Goal: Task Accomplishment & Management: Manage account settings

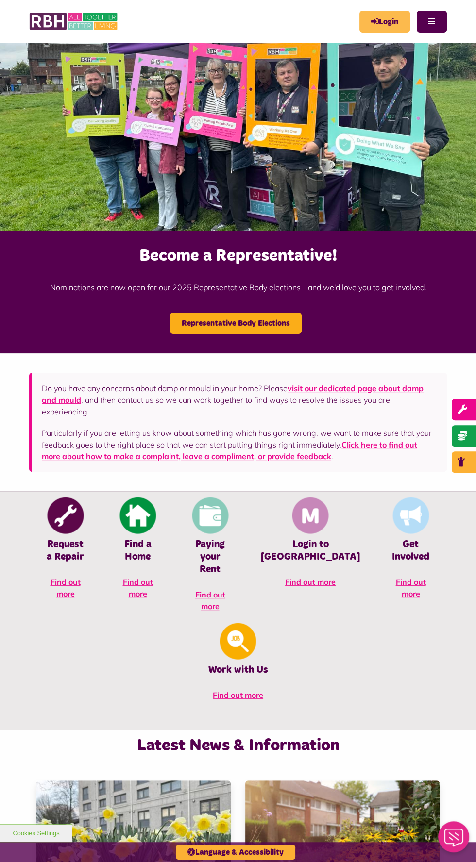
click at [0, 0] on icon "MyRBH" at bounding box center [0, 0] width 0 height 0
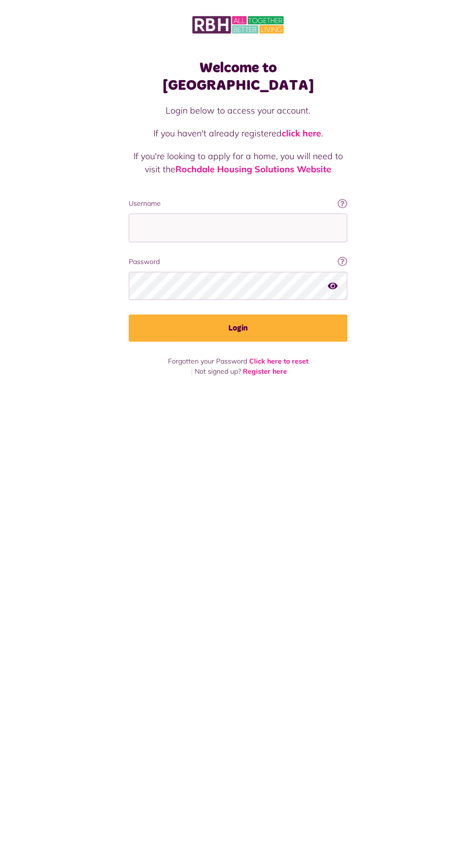
click at [249, 199] on label "Username" at bounding box center [238, 204] width 218 height 10
click at [249, 214] on input "Username" at bounding box center [238, 228] width 218 height 29
type input "**********"
click at [129, 315] on button "Login" at bounding box center [238, 328] width 218 height 27
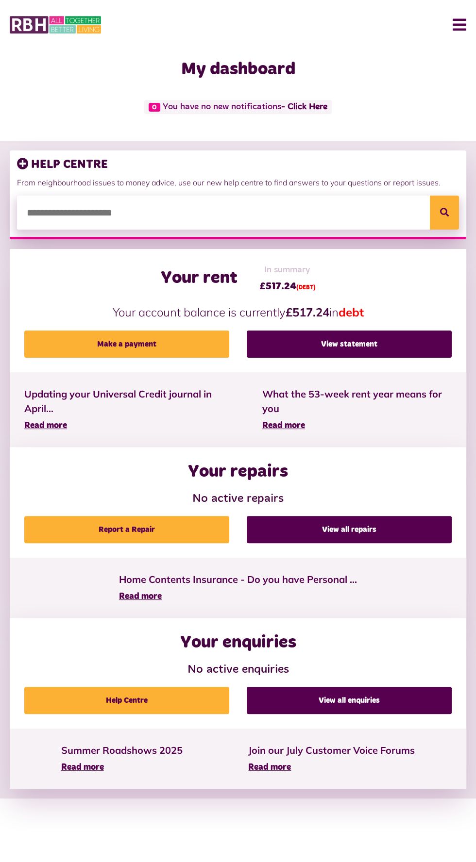
click at [389, 294] on div "Your rent In summary £517.24 (DEBT) Your account balance is currently £517.24 i…" at bounding box center [238, 310] width 456 height 123
